Goal: Obtain resource: Obtain resource

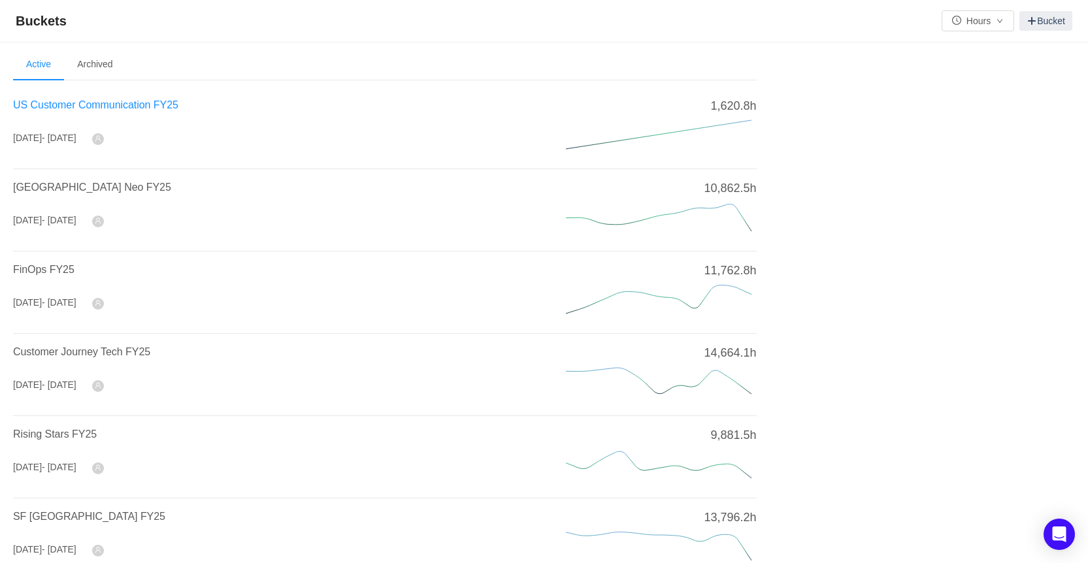
click at [169, 103] on span "US Customer Communication FY25" at bounding box center [95, 104] width 165 height 11
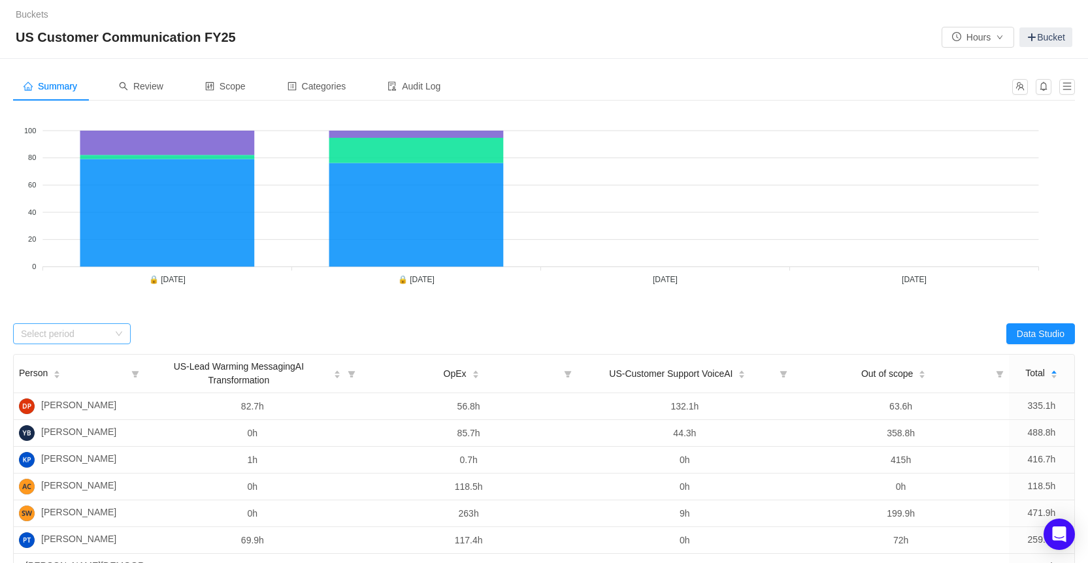
click at [100, 329] on div "Select period" at bounding box center [65, 333] width 88 height 13
click at [76, 401] on li "[DATE]" at bounding box center [72, 401] width 118 height 21
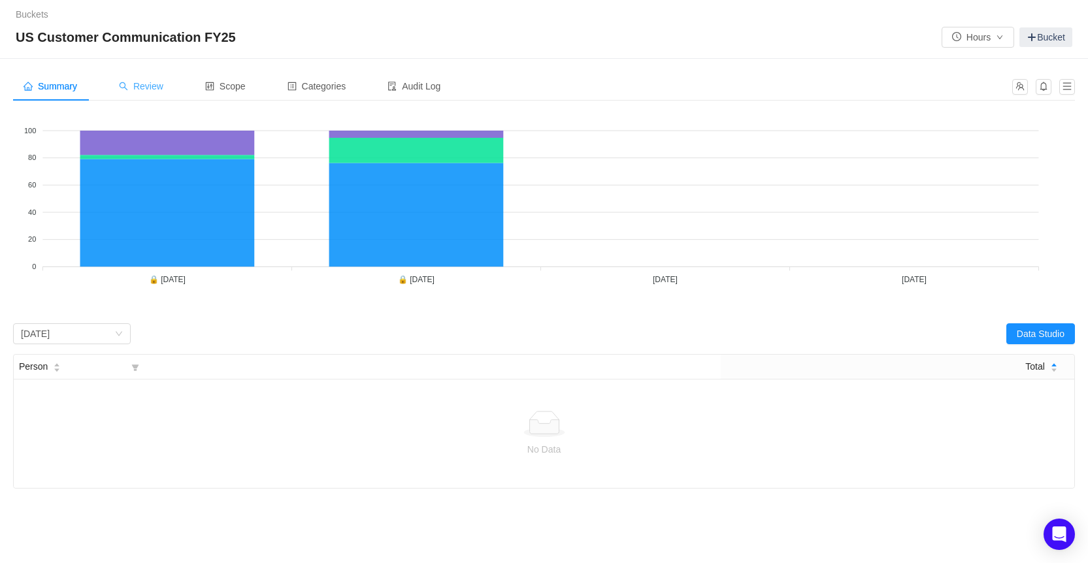
click at [155, 90] on span "Review" at bounding box center [141, 86] width 44 height 10
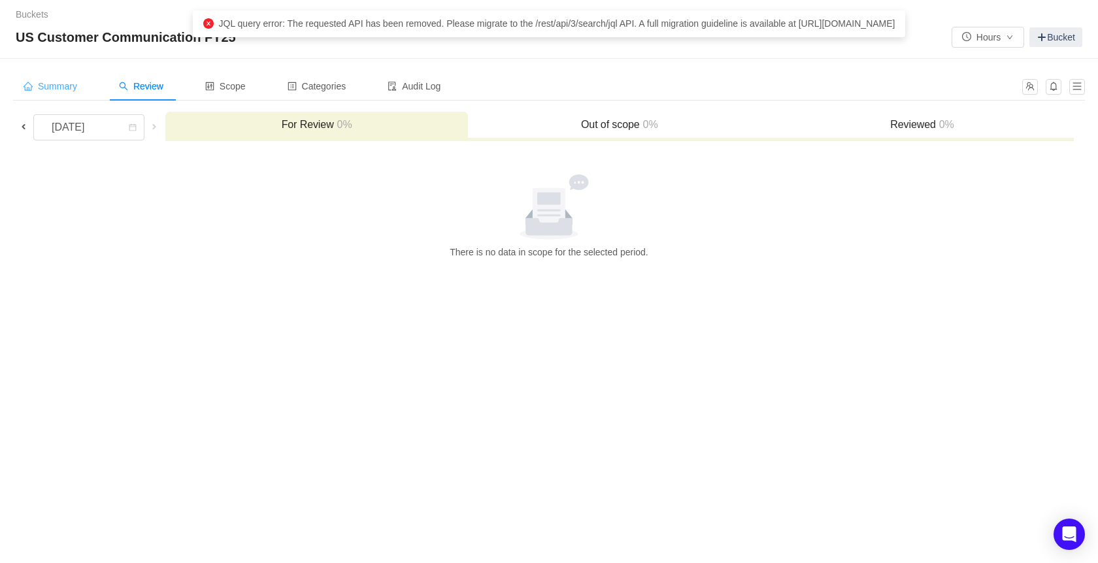
click at [72, 89] on span "Summary" at bounding box center [51, 86] width 54 height 10
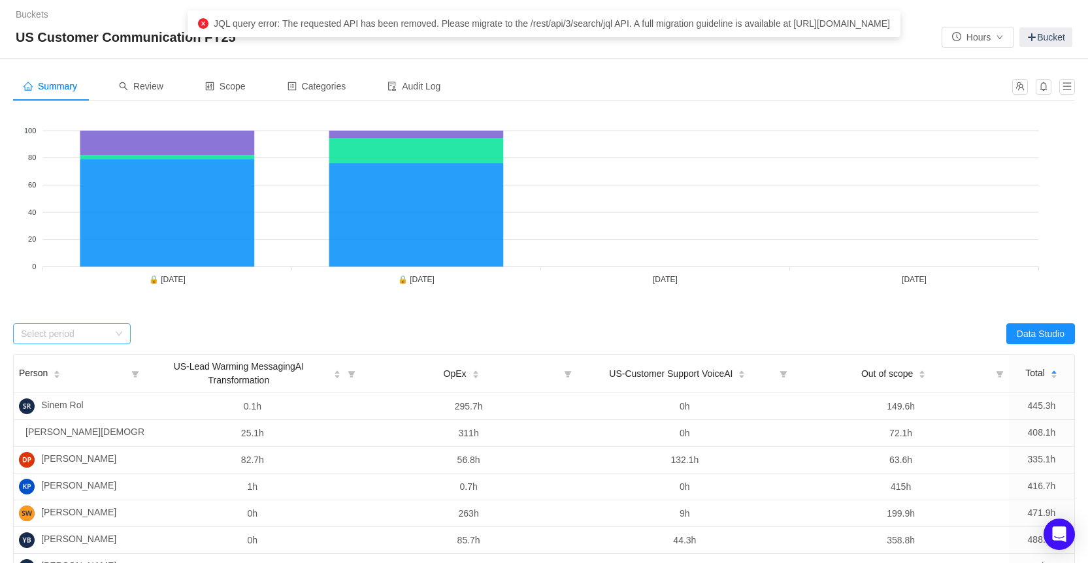
click at [123, 338] on div "Select period" at bounding box center [72, 333] width 118 height 21
click at [79, 395] on li "[DATE]" at bounding box center [72, 401] width 118 height 21
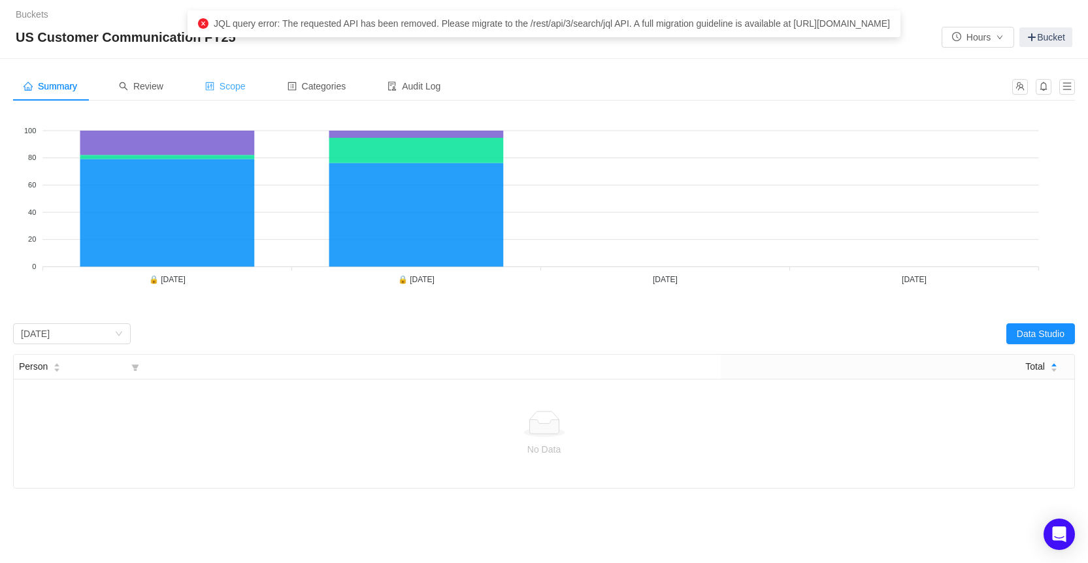
click at [223, 94] on div "Scope" at bounding box center [225, 86] width 61 height 29
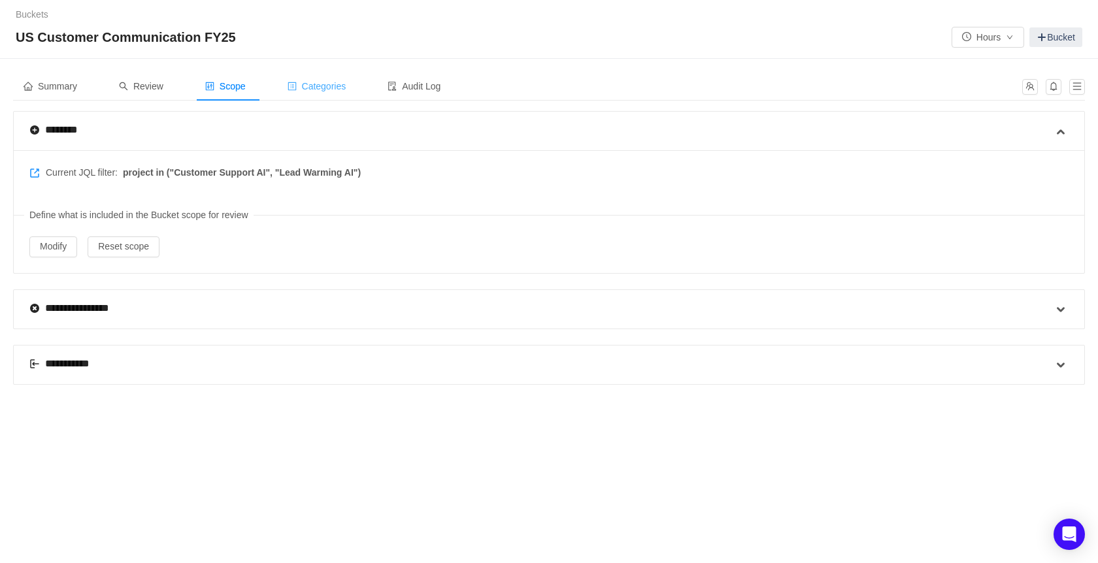
click at [306, 88] on span "Categories" at bounding box center [316, 86] width 59 height 10
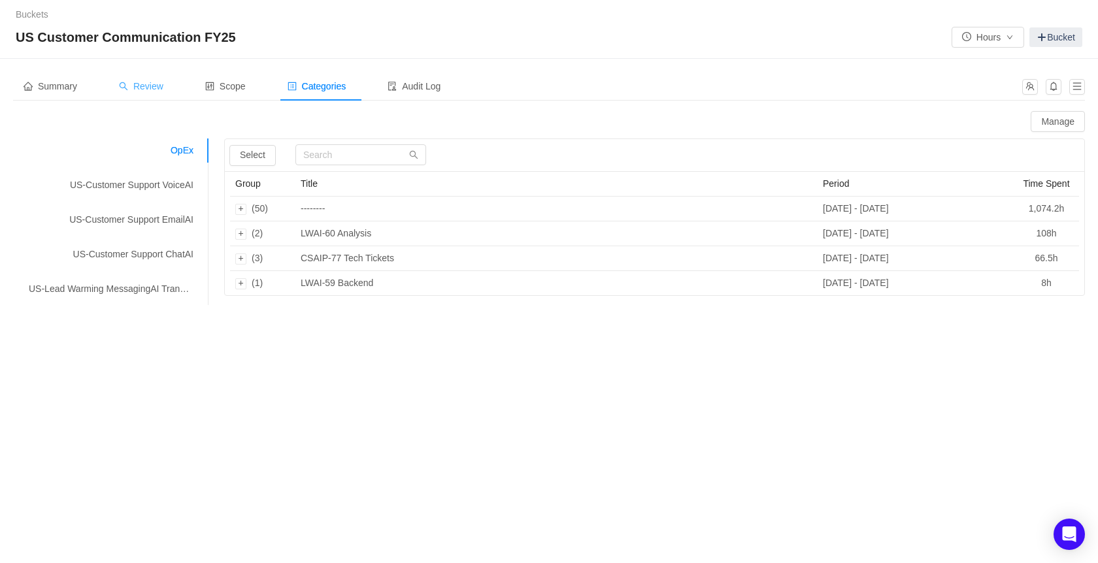
click at [157, 90] on span "Review" at bounding box center [141, 86] width 44 height 10
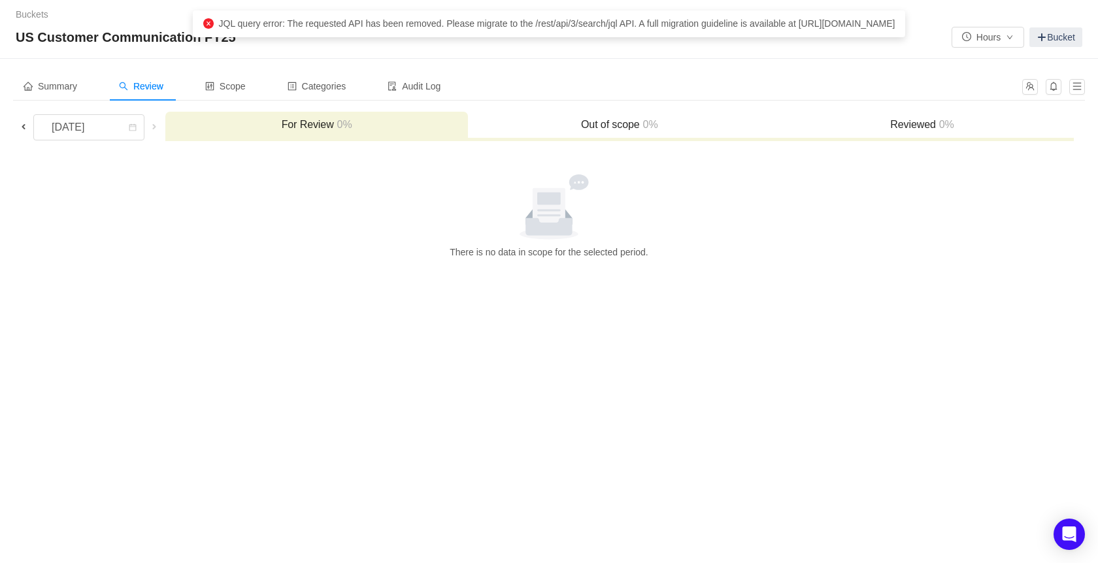
click at [26, 125] on span at bounding box center [23, 127] width 10 height 10
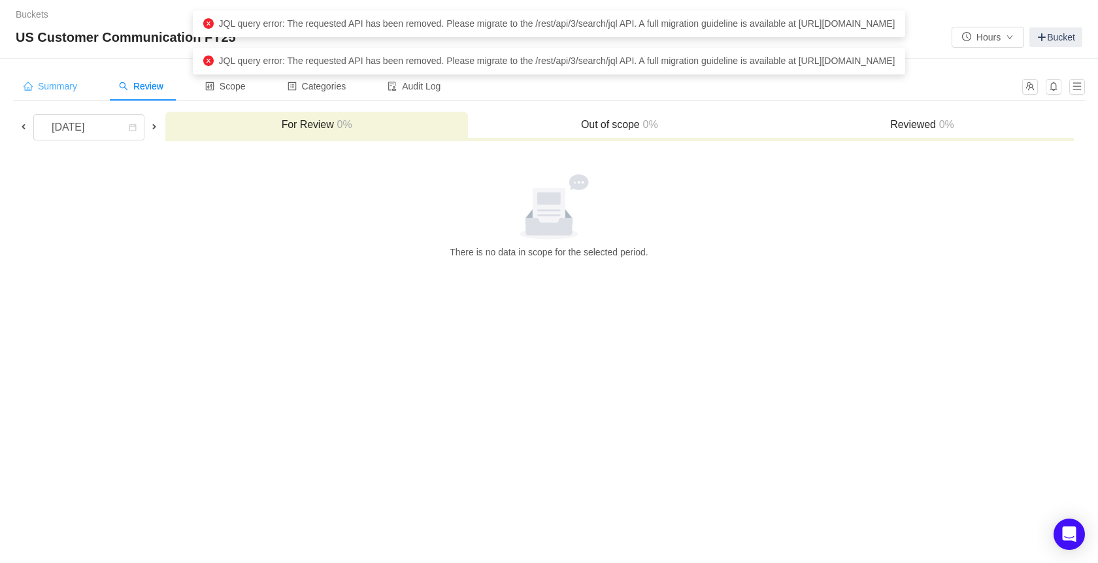
click at [52, 82] on span "Summary" at bounding box center [51, 86] width 54 height 10
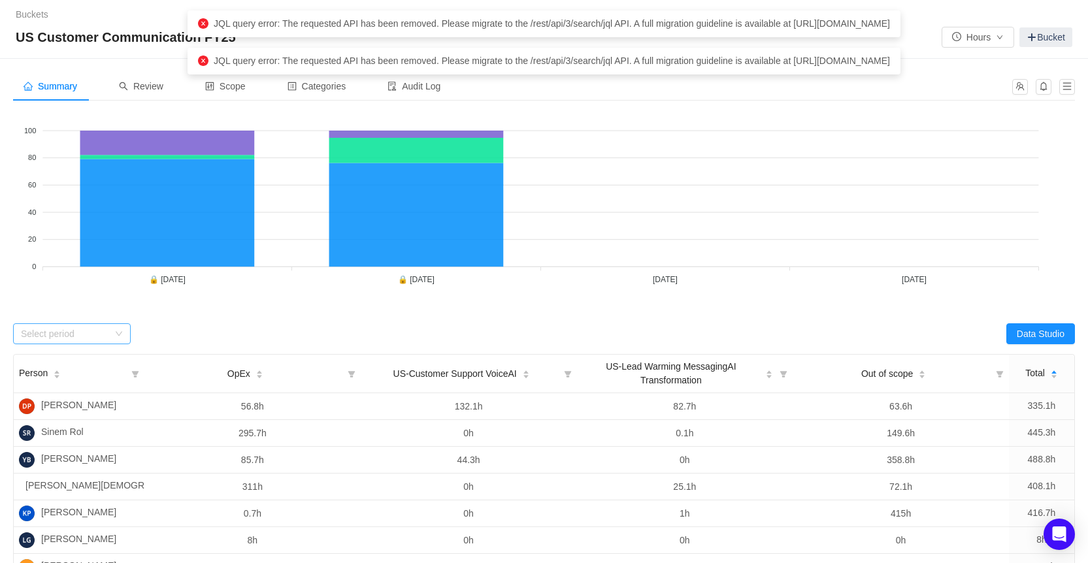
click at [112, 340] on div "Select period" at bounding box center [67, 334] width 93 height 20
click at [86, 380] on li "[DATE]" at bounding box center [72, 380] width 118 height 21
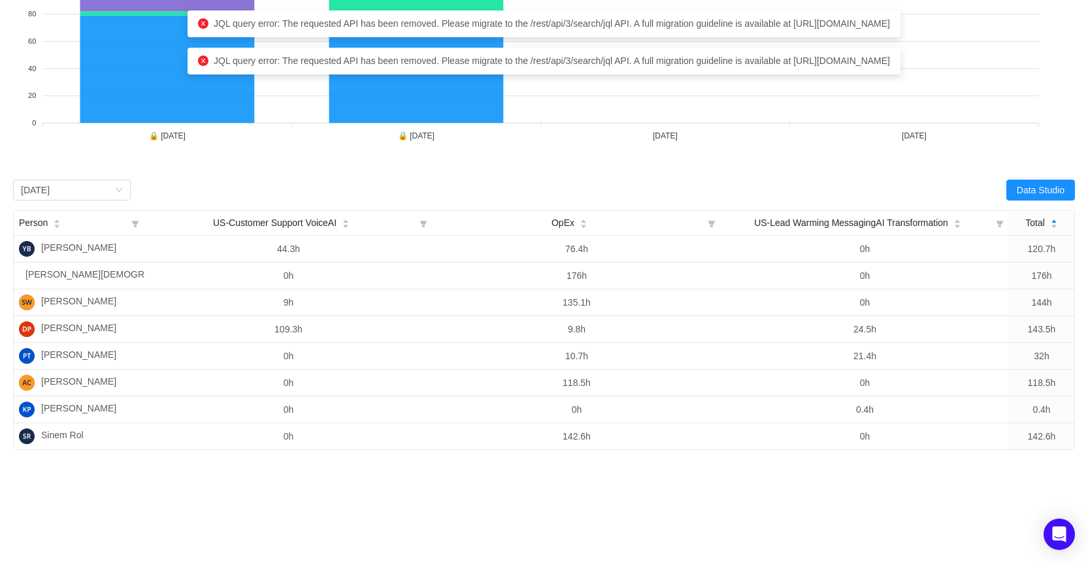
scroll to position [158, 0]
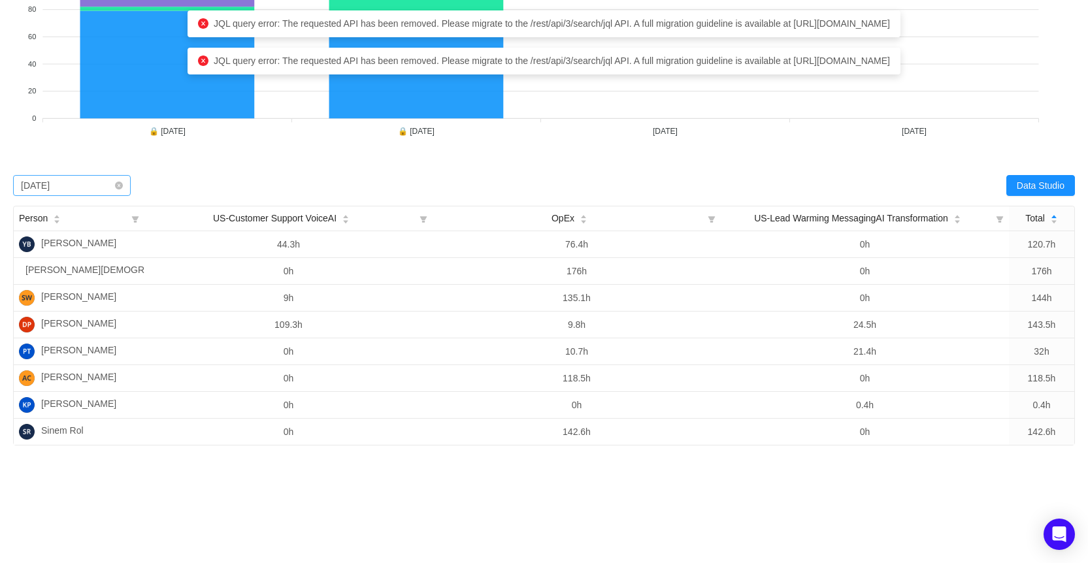
click at [95, 176] on div "Select period [DATE]" at bounding box center [67, 186] width 93 height 20
click at [67, 243] on li "[DATE]" at bounding box center [72, 253] width 118 height 21
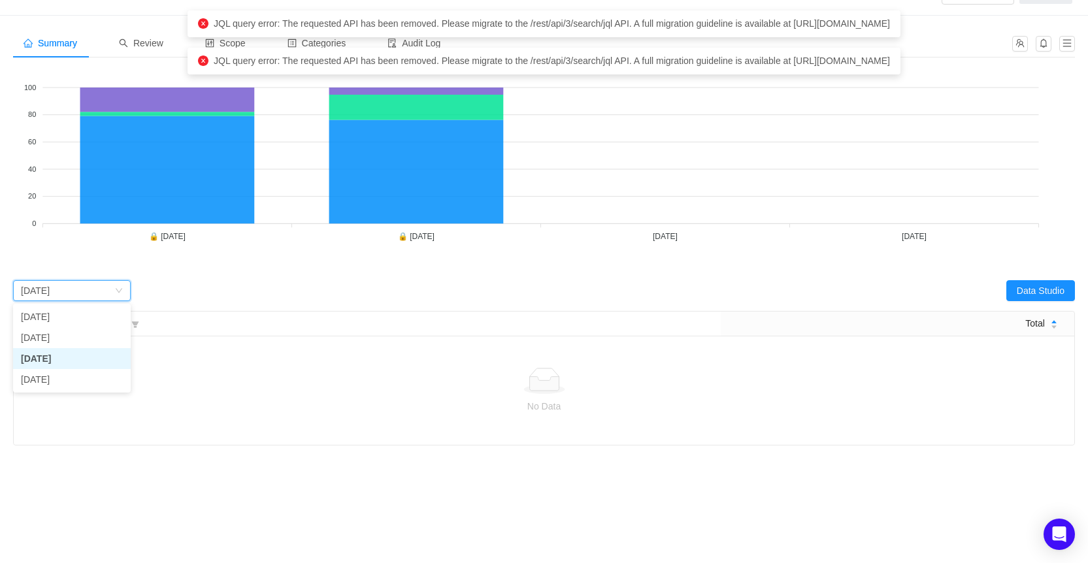
scroll to position [43, 0]
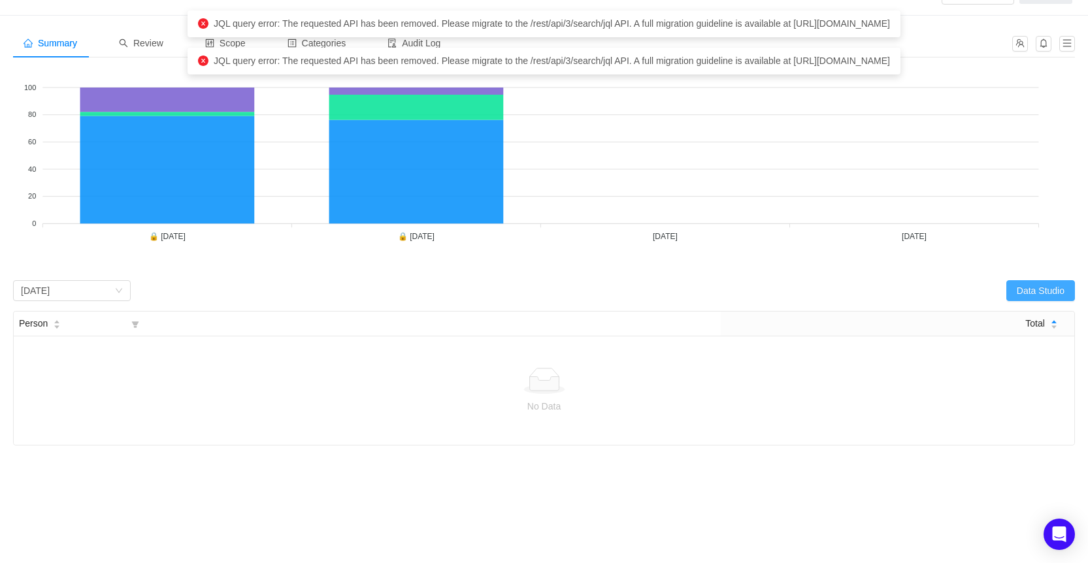
click at [1030, 293] on button "Data Studio" at bounding box center [1040, 290] width 69 height 21
